Goal: Task Accomplishment & Management: Manage account settings

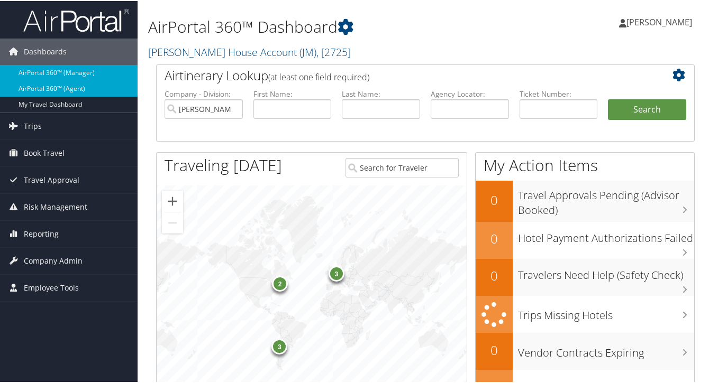
click at [53, 86] on link "AirPortal 360™ (Agent)" at bounding box center [68, 88] width 137 height 16
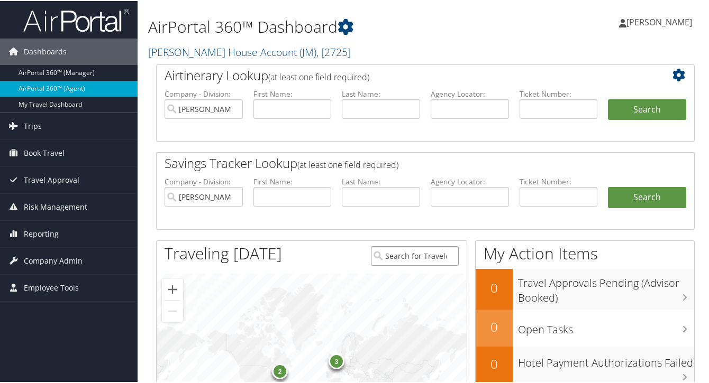
click at [415, 262] on input "search" at bounding box center [414, 255] width 87 height 20
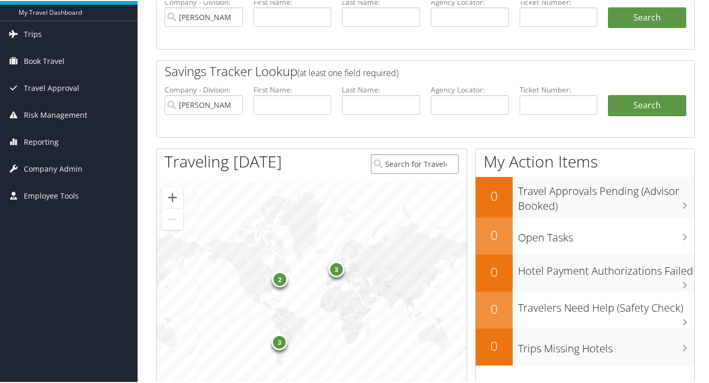
scroll to position [93, 0]
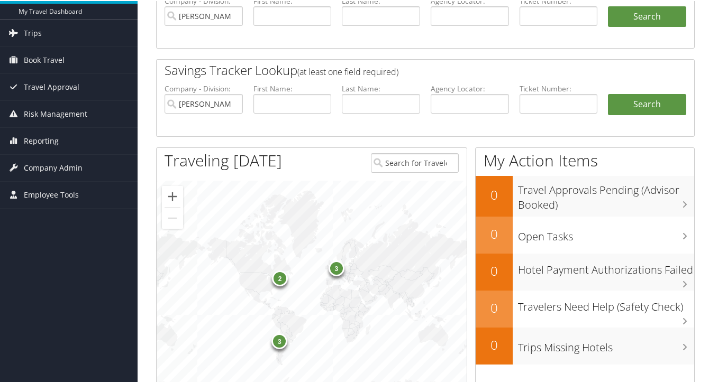
click at [276, 279] on div "2" at bounding box center [280, 278] width 16 height 16
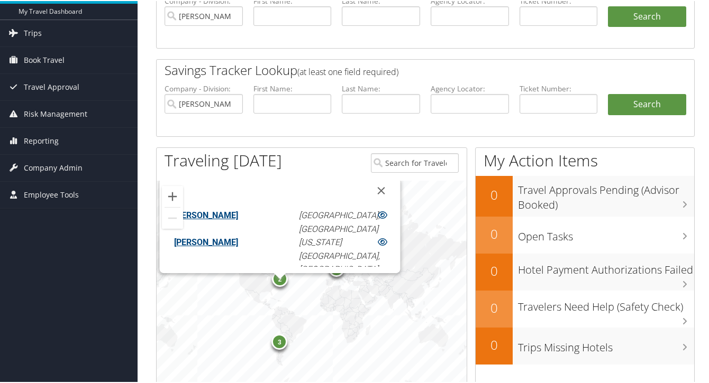
click at [278, 339] on div "3" at bounding box center [279, 341] width 16 height 16
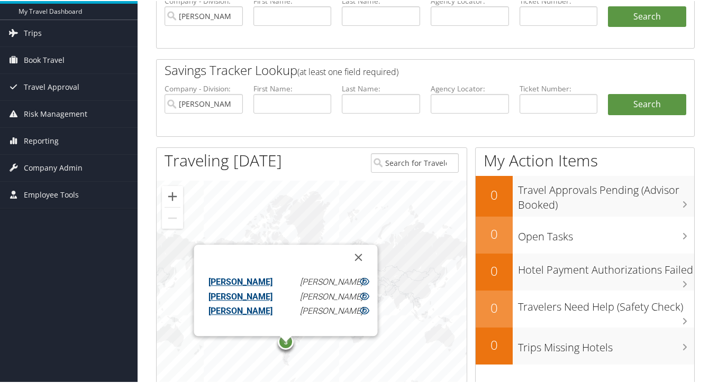
click at [308, 206] on div "3 3 2 Christopher Davenport Santiago, CL Henry Wilmerdingiii Santiago, CL Nina …" at bounding box center [312, 292] width 310 height 225
click at [363, 253] on button "Close" at bounding box center [357, 256] width 25 height 25
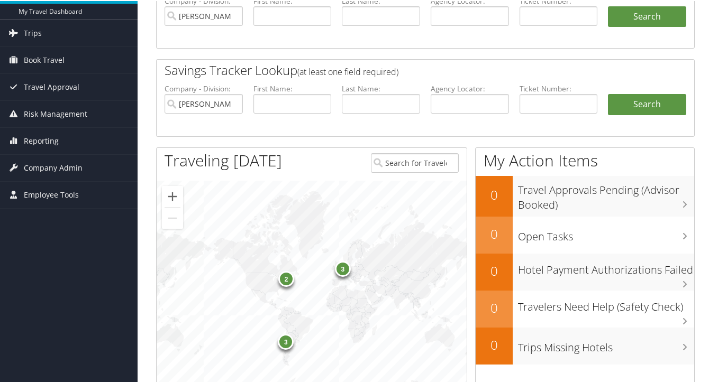
click at [342, 269] on div "3" at bounding box center [343, 268] width 16 height 16
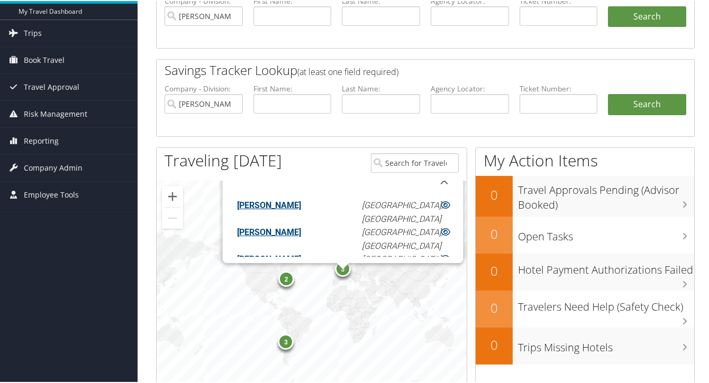
click at [286, 282] on div "2" at bounding box center [286, 278] width 16 height 16
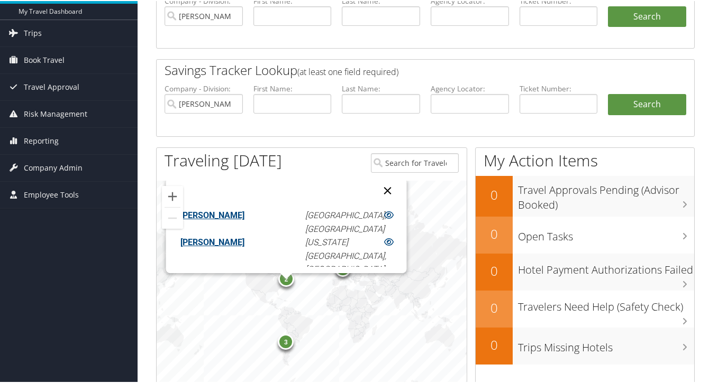
click at [374, 186] on button "Close" at bounding box center [386, 189] width 25 height 25
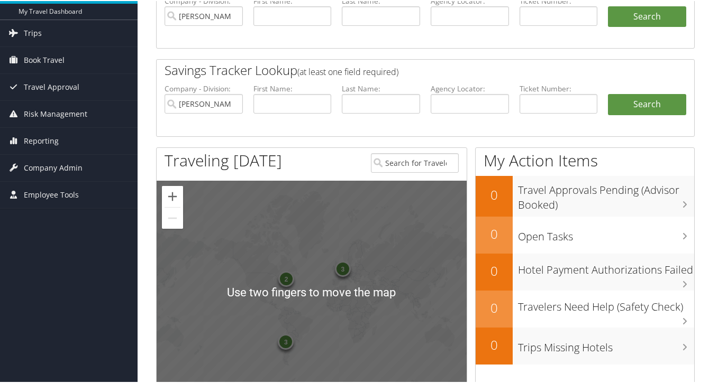
scroll to position [0, 0]
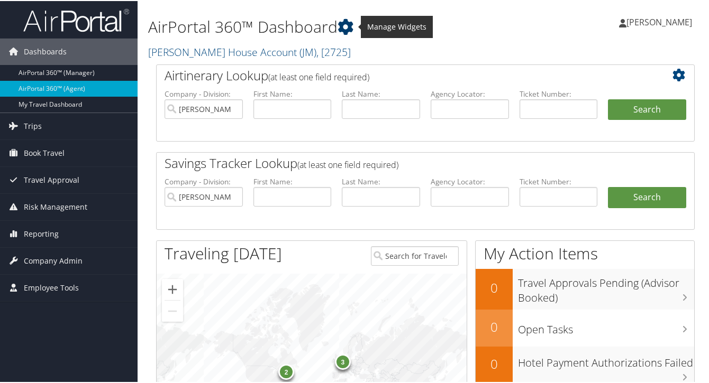
click at [347, 22] on icon at bounding box center [345, 26] width 16 height 16
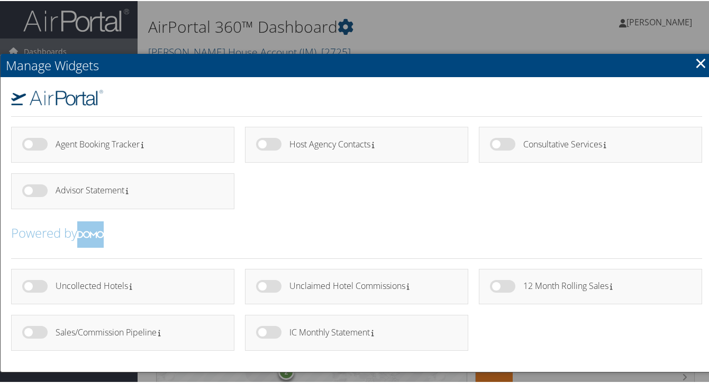
click at [99, 281] on h4 "Uncollected Hotels" at bounding box center [136, 285] width 160 height 9
click at [31, 284] on label at bounding box center [34, 285] width 25 height 13
click at [31, 284] on input "checkbox" at bounding box center [30, 287] width 7 height 7
checkbox input "true"
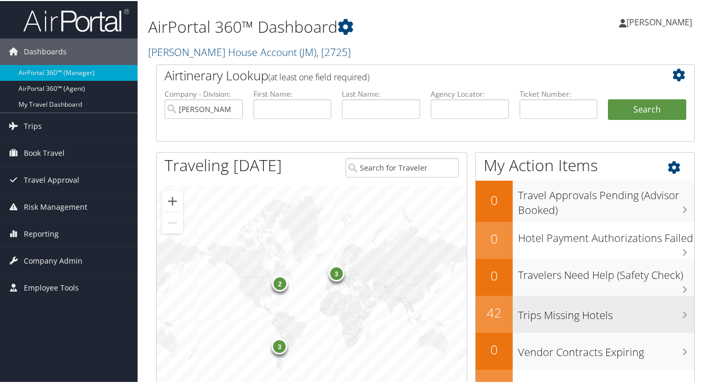
click at [573, 329] on div "Trips Missing Hotels" at bounding box center [602, 313] width 181 height 37
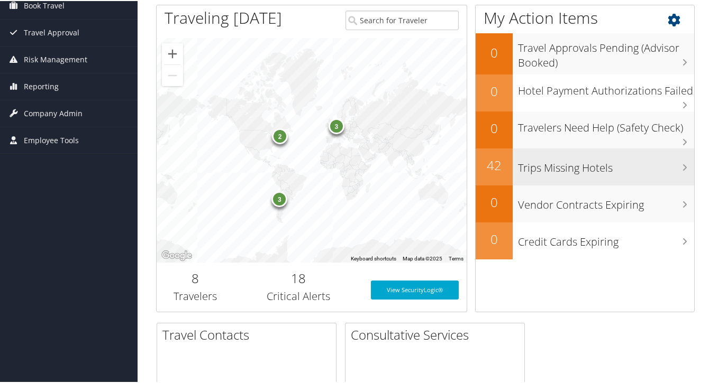
scroll to position [183, 0]
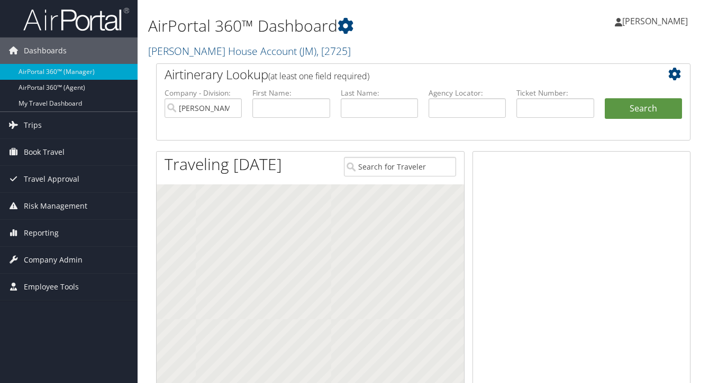
scroll to position [186, 0]
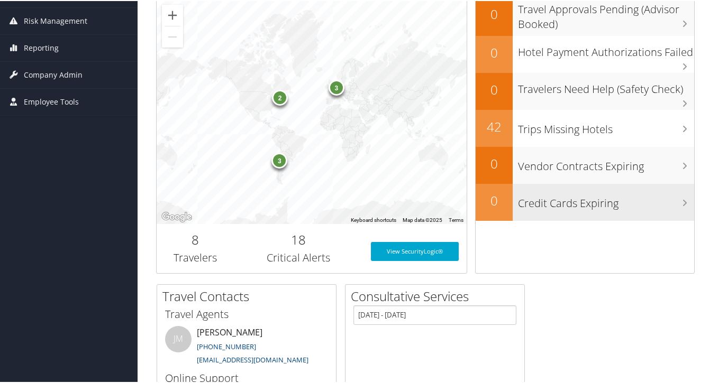
click at [599, 205] on h3 "Credit Cards Expiring" at bounding box center [606, 200] width 176 height 20
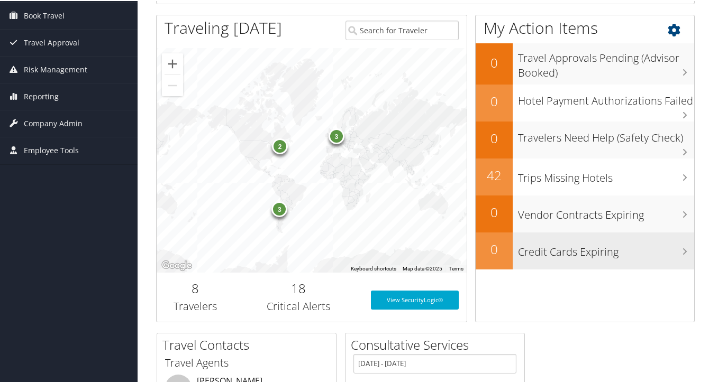
scroll to position [80, 0]
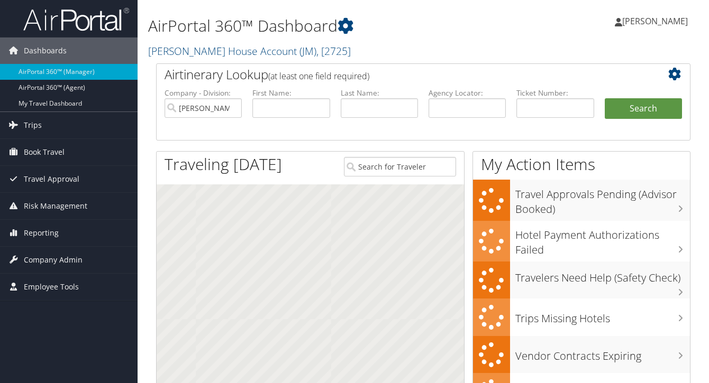
scroll to position [60, 0]
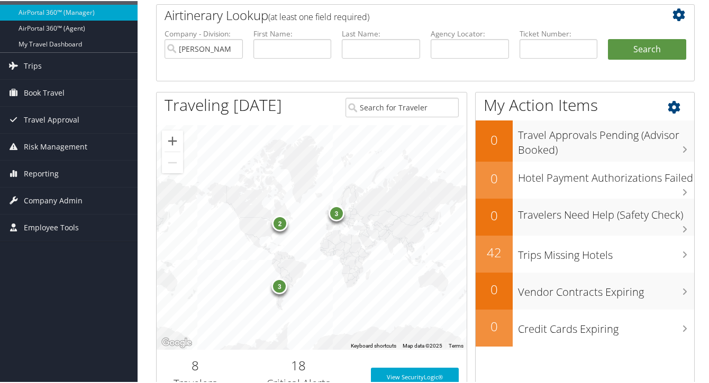
click at [689, 108] on icon at bounding box center [682, 104] width 31 height 18
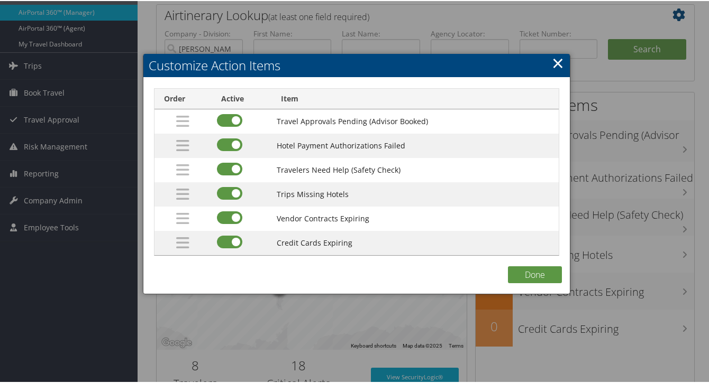
click at [552, 64] on link "×" at bounding box center [558, 61] width 12 height 21
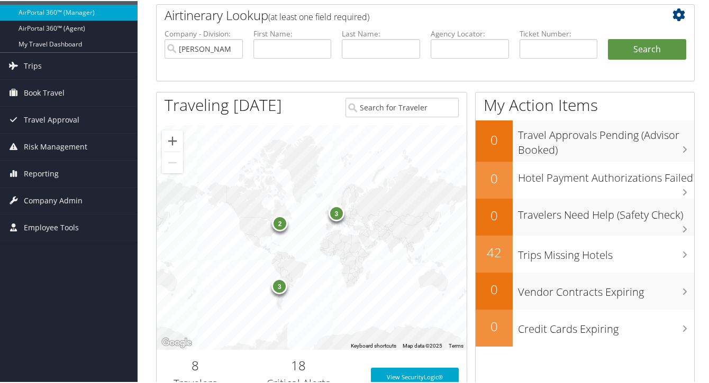
click at [426, 292] on div "3 3 2" at bounding box center [312, 236] width 310 height 225
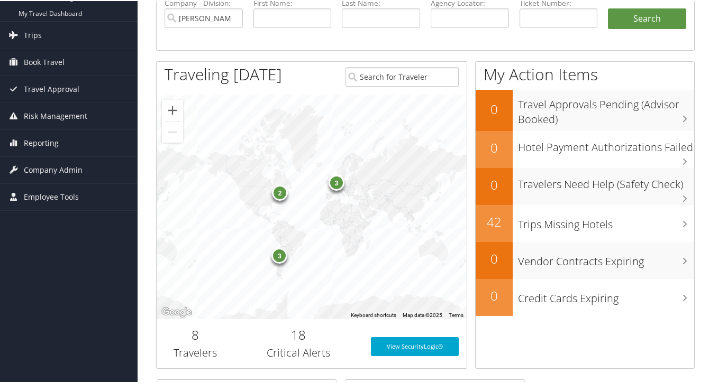
scroll to position [89, 0]
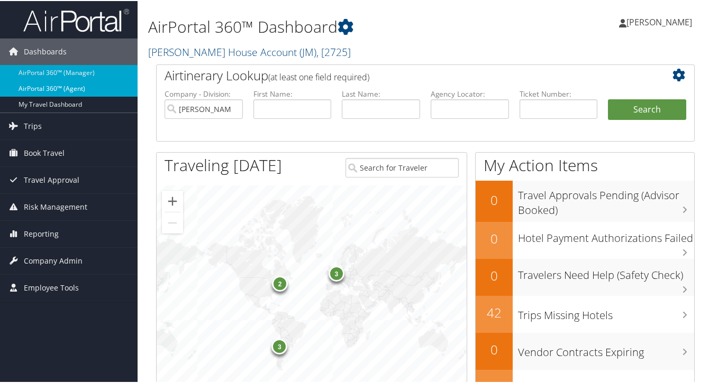
click at [45, 86] on link "AirPortal 360™ (Agent)" at bounding box center [68, 88] width 137 height 16
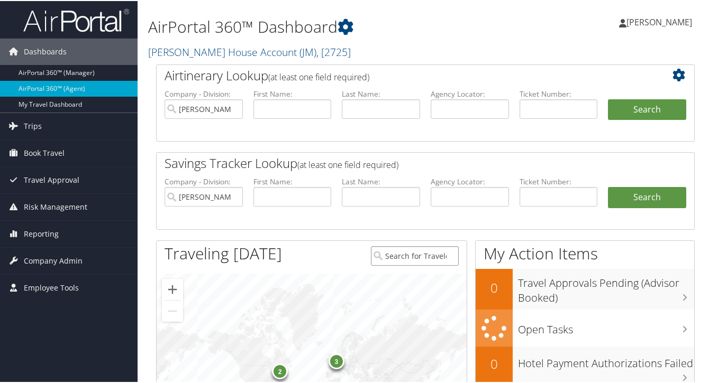
click at [436, 245] on input "search" at bounding box center [414, 255] width 87 height 20
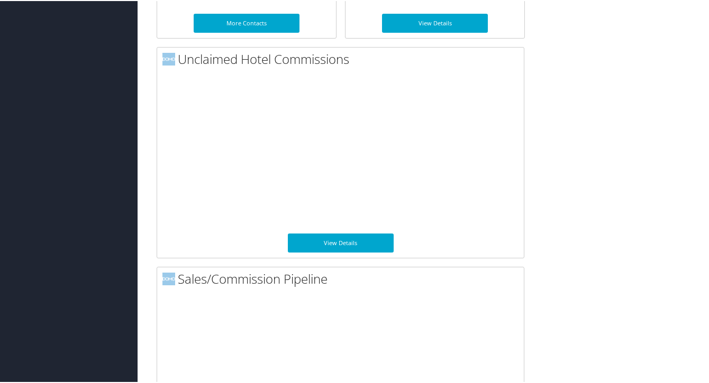
scroll to position [732, 0]
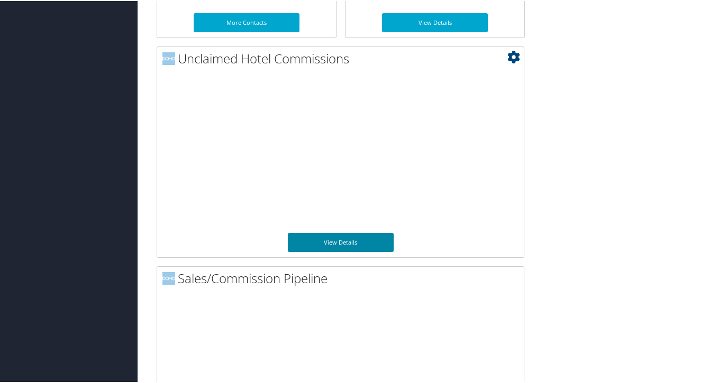
click at [336, 241] on link "View Details" at bounding box center [341, 241] width 106 height 19
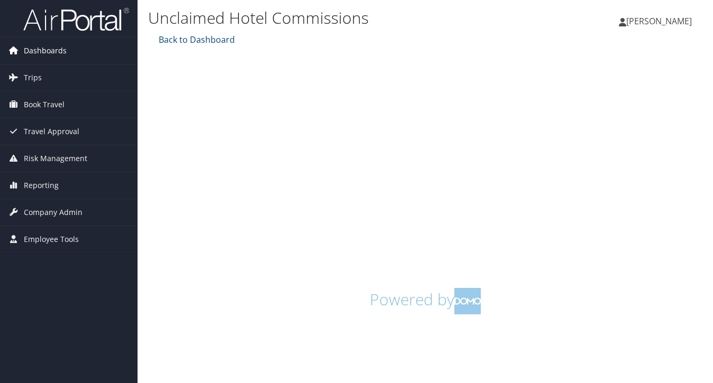
click at [31, 48] on span "Dashboards" at bounding box center [45, 51] width 43 height 26
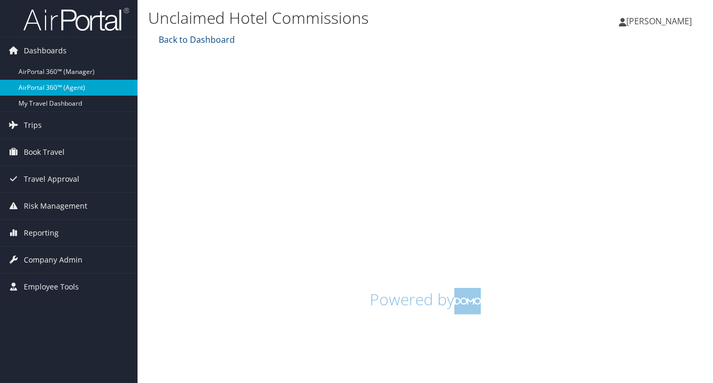
click at [54, 86] on link "AirPortal 360™ (Agent)" at bounding box center [68, 88] width 137 height 16
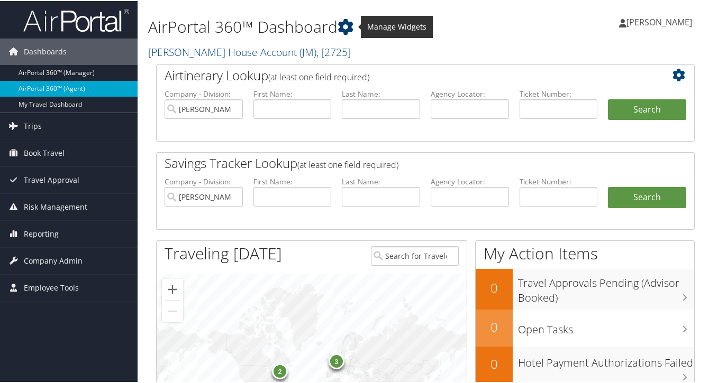
click at [347, 23] on icon at bounding box center [345, 26] width 16 height 16
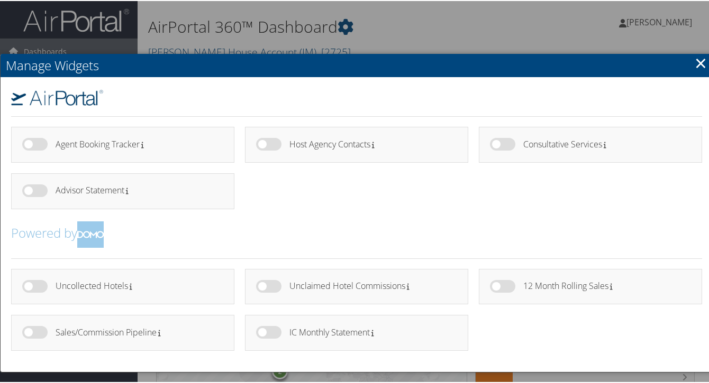
click at [260, 336] on label at bounding box center [268, 331] width 25 height 13
click at [261, 336] on input "checkbox" at bounding box center [264, 333] width 7 height 7
checkbox input "true"
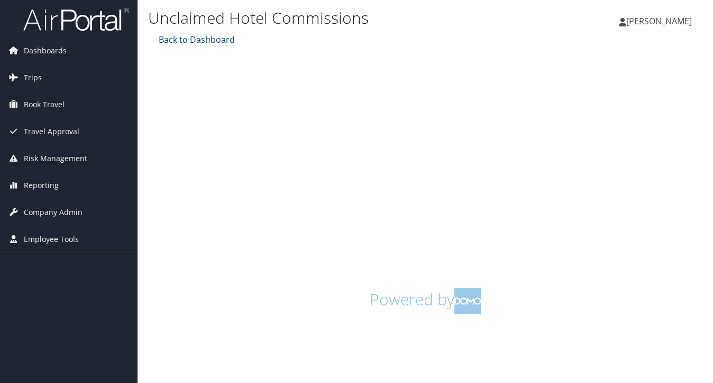
click at [708, 378] on div "Unclaimed Hotel Commissions [PERSON_NAME] House Account, [2725] [PERSON_NAME] B…" at bounding box center [424, 191] width 575 height 383
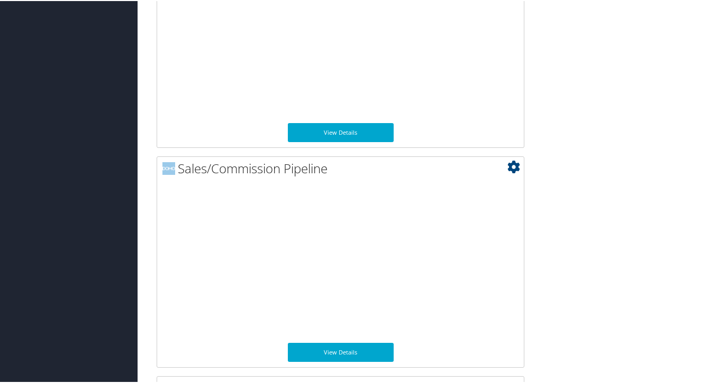
scroll to position [832, 0]
